Goal: Find specific page/section: Find specific page/section

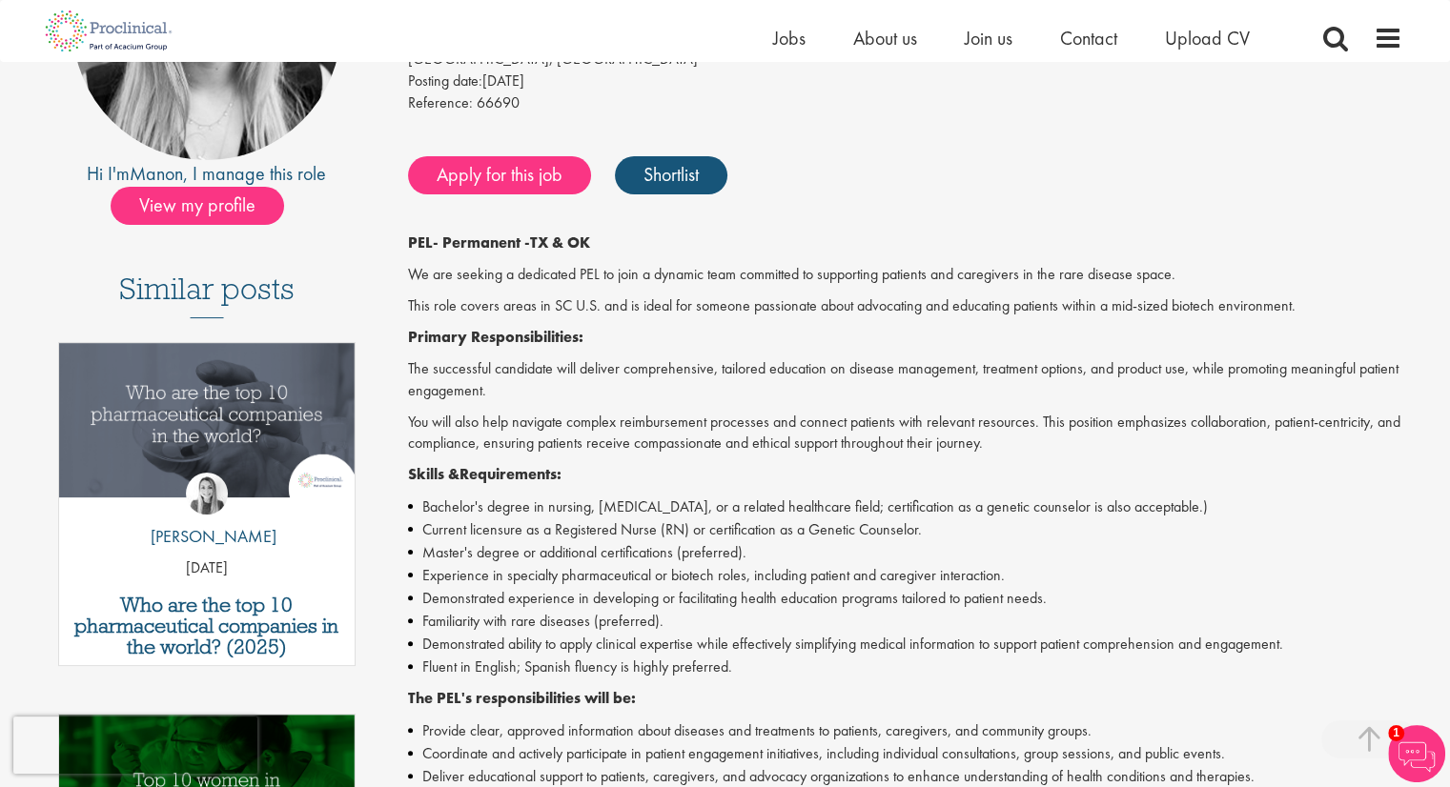
scroll to position [317, 0]
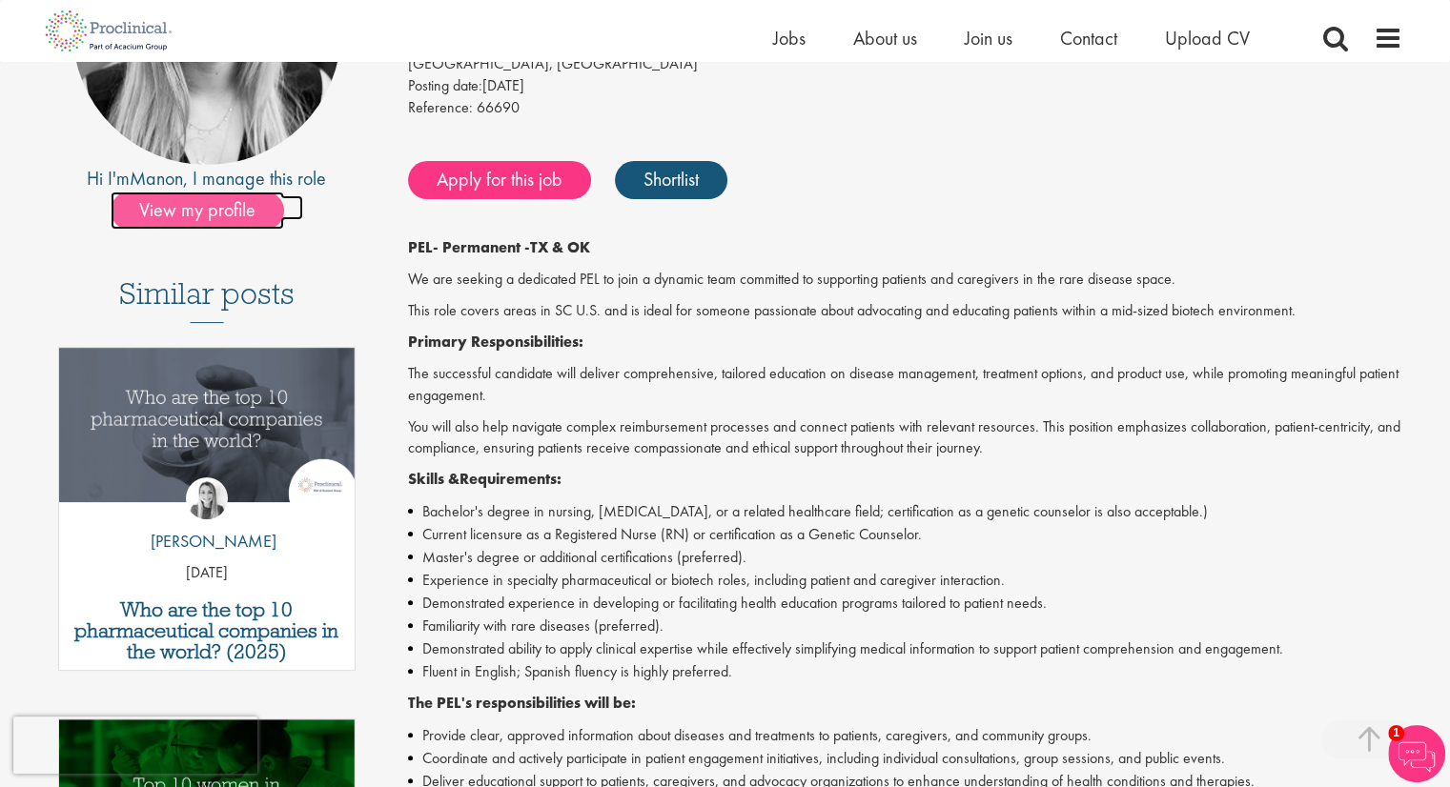
click at [211, 199] on span "View my profile" at bounding box center [197, 211] width 173 height 38
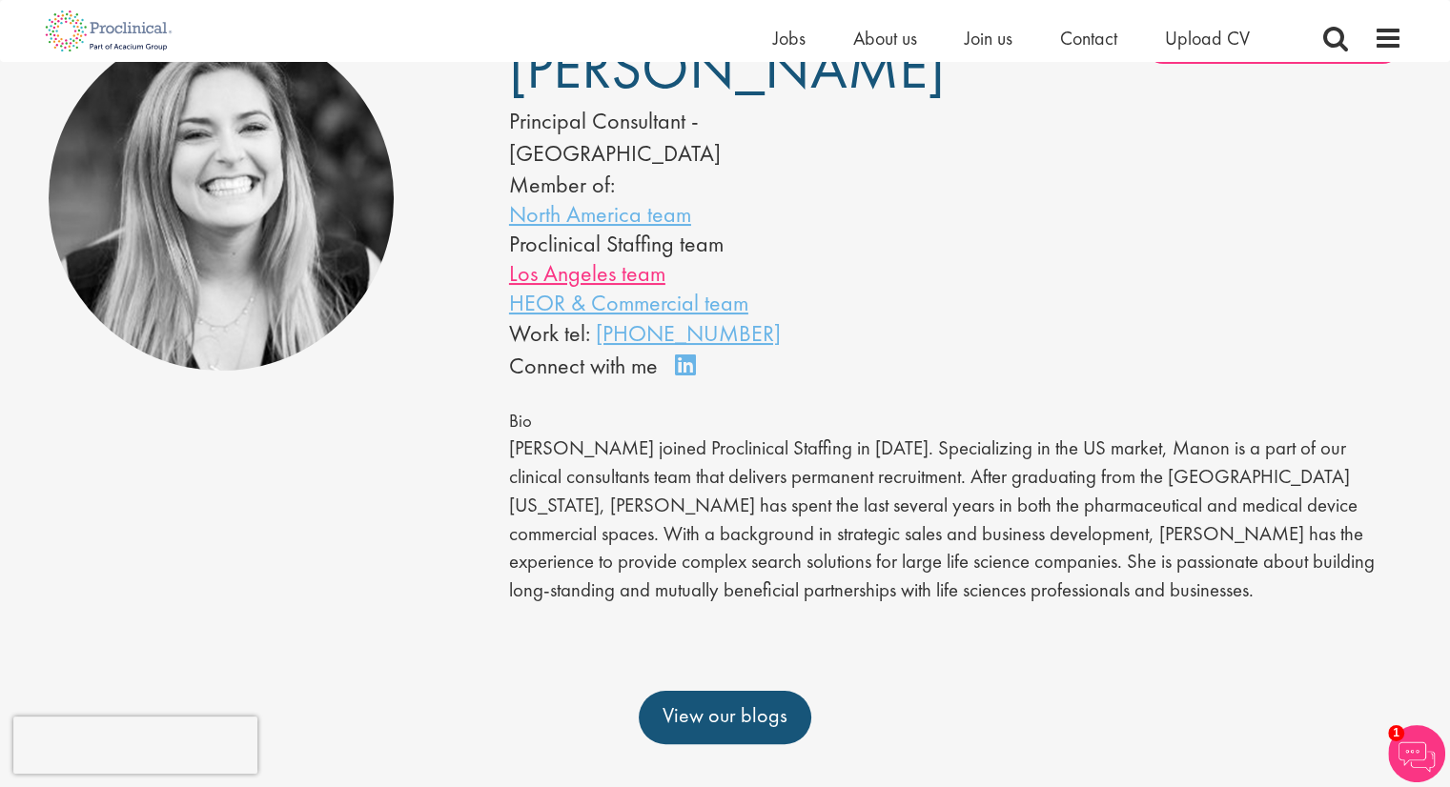
scroll to position [158, 0]
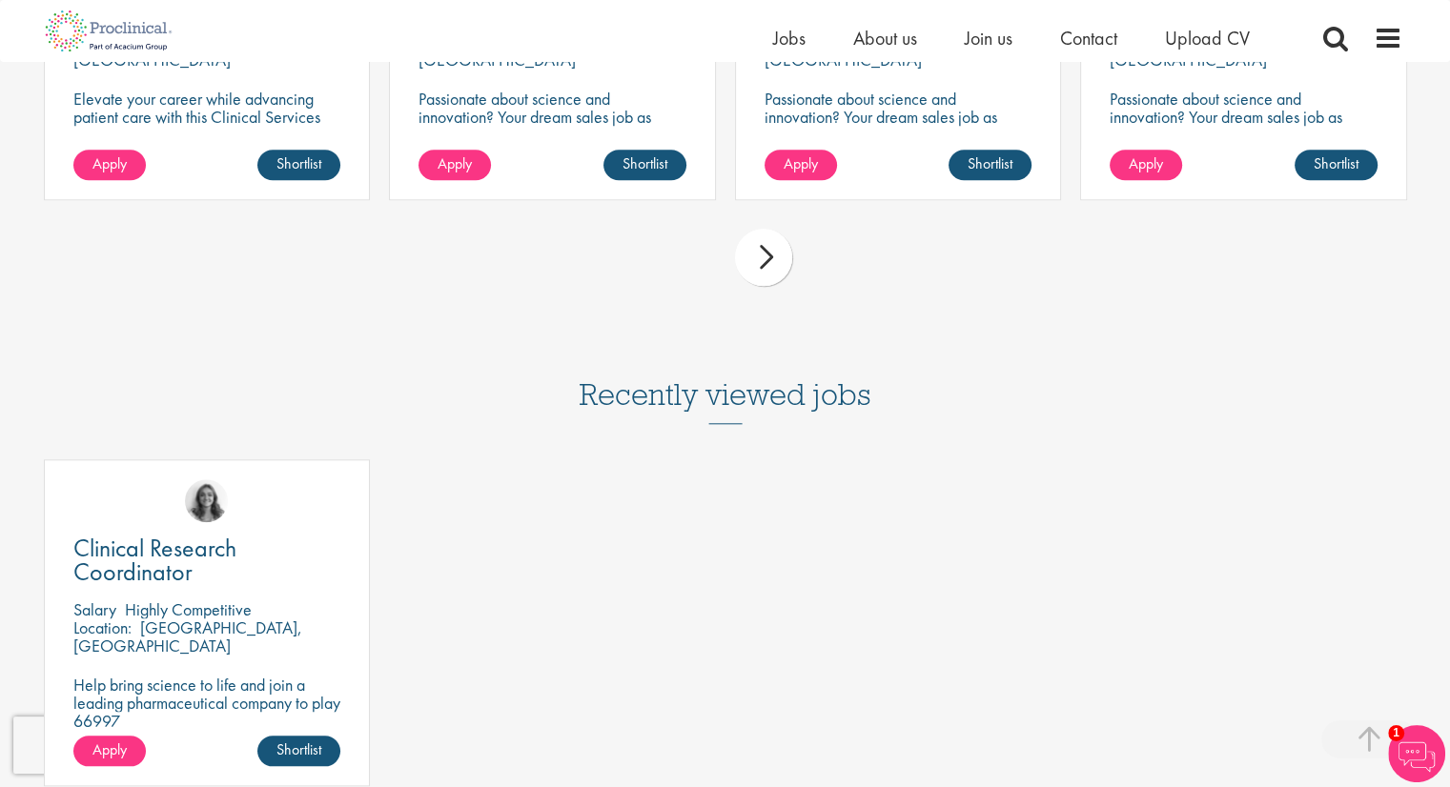
scroll to position [2204, 0]
